Goal: Task Accomplishment & Management: Manage account settings

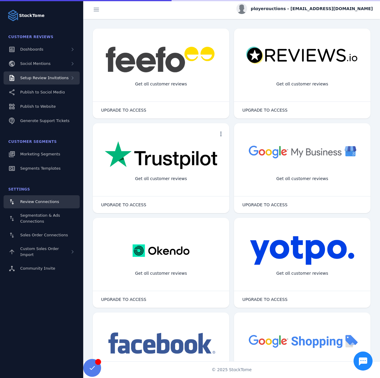
click at [57, 78] on span "Setup Review Invitations" at bounding box center [44, 78] width 48 height 4
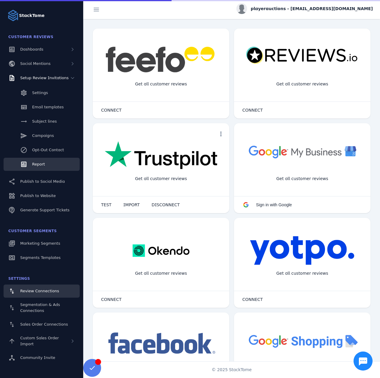
click at [44, 160] on link "Report" at bounding box center [42, 164] width 76 height 13
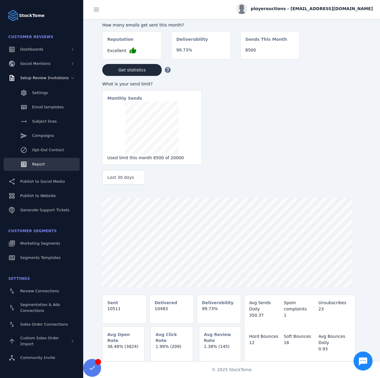
click at [121, 176] on span "Last 30 days" at bounding box center [120, 177] width 27 height 7
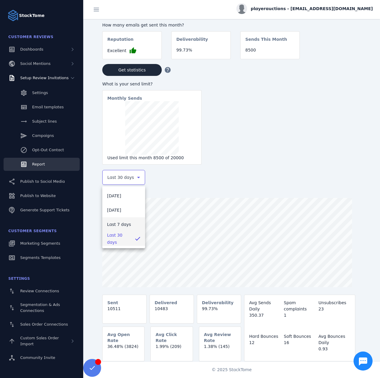
click at [119, 224] on span "Last 7 days" at bounding box center [119, 224] width 24 height 7
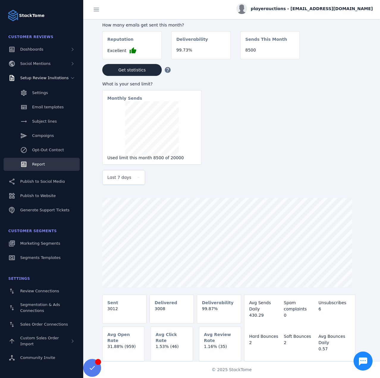
click at [303, 10] on span "playerauctions - [EMAIL_ADDRESS][DOMAIN_NAME]" at bounding box center [312, 9] width 122 height 6
click at [342, 56] on button "Sign out" at bounding box center [351, 57] width 43 height 14
